Goal: Task Accomplishment & Management: Manage account settings

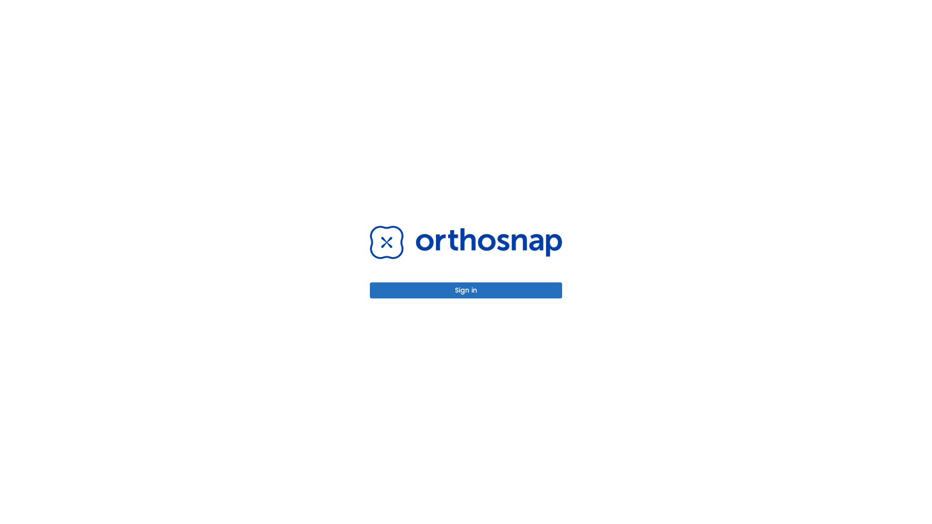
click at [466, 290] on button "Sign in" at bounding box center [466, 291] width 192 height 16
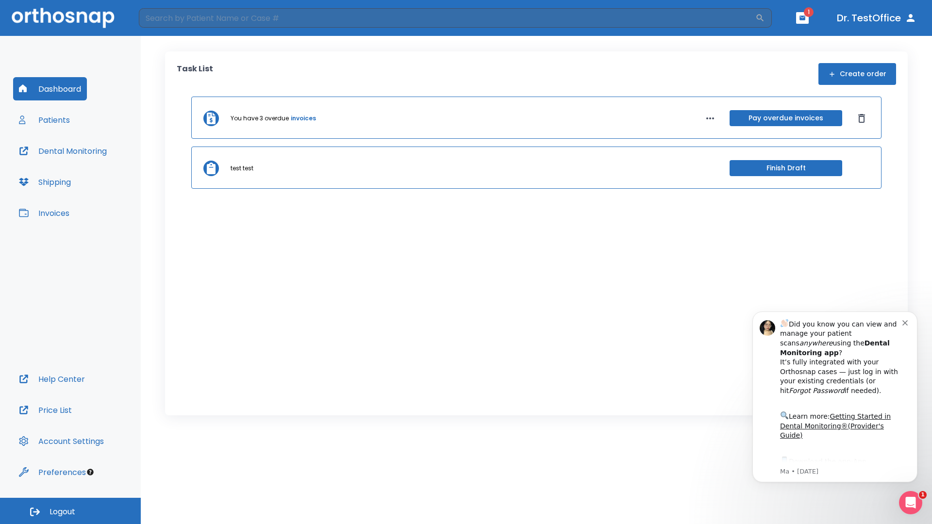
click at [70, 511] on span "Logout" at bounding box center [63, 512] width 26 height 11
